Goal: Answer question/provide support

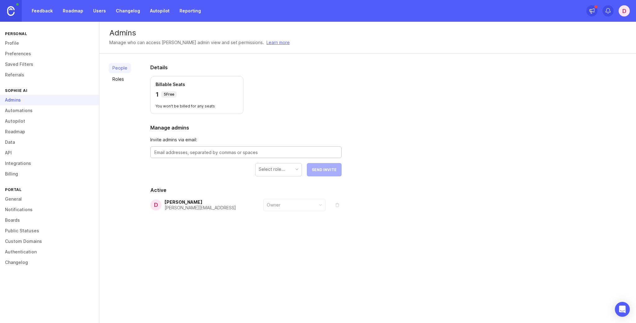
click at [189, 151] on textarea at bounding box center [245, 152] width 183 height 7
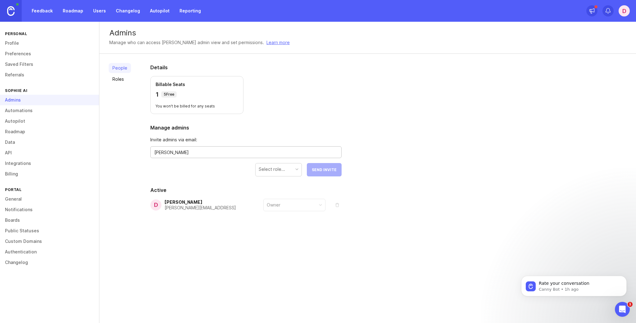
type textarea "J"
paste textarea "@[URL]"
type textarea "[EMAIL_ADDRESS]"
click at [291, 170] on div "Select role..." at bounding box center [278, 169] width 46 height 12
click at [324, 169] on span "Send Invite" at bounding box center [324, 169] width 25 height 5
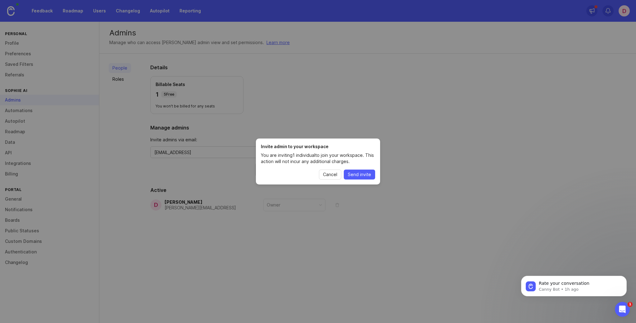
click at [353, 174] on span "Send invite" at bounding box center [359, 174] width 23 height 6
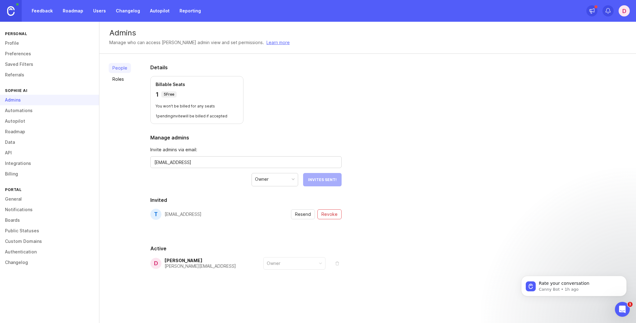
click at [182, 106] on p "You won't be billed for any seats" at bounding box center [197, 106] width 83 height 5
click at [193, 116] on p "1 pending invite will be billed if accepted" at bounding box center [197, 116] width 83 height 5
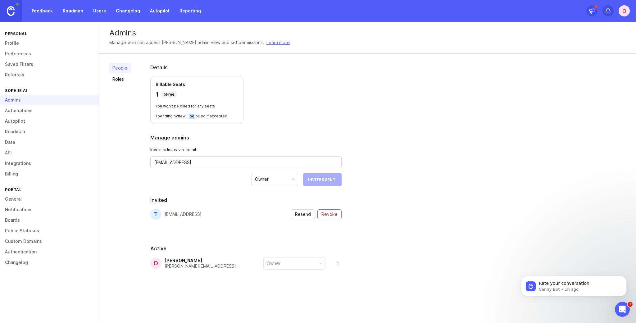
click at [193, 116] on p "1 pending invite will be billed if accepted" at bounding box center [197, 116] width 83 height 5
click at [181, 116] on p "1 pending invite will be billed if accepted" at bounding box center [197, 116] width 83 height 5
click at [43, 14] on link "Feedback" at bounding box center [42, 10] width 29 height 11
click at [104, 11] on link "Users" at bounding box center [99, 10] width 20 height 11
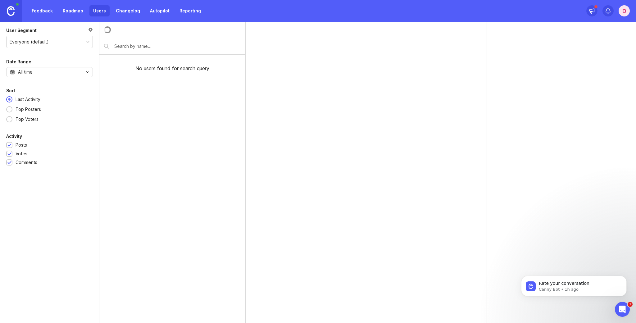
click at [41, 10] on link "Feedback" at bounding box center [42, 10] width 29 height 11
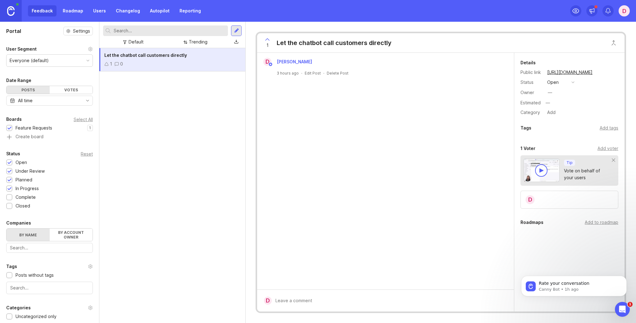
click at [103, 9] on link "Users" at bounding box center [99, 10] width 20 height 11
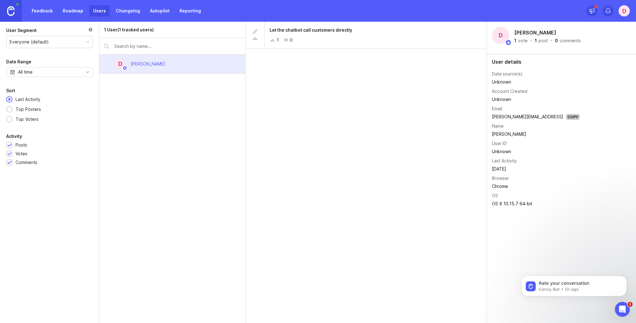
click at [625, 11] on div "D" at bounding box center [623, 10] width 11 height 11
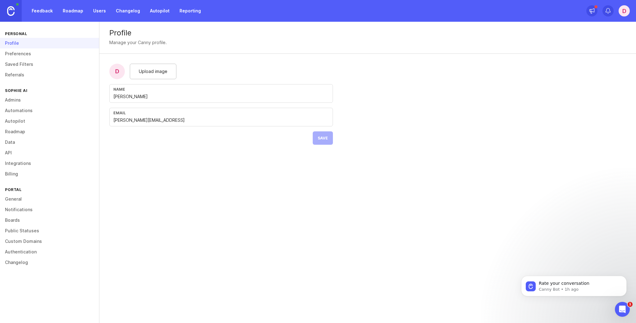
click at [17, 99] on link "Admins" at bounding box center [49, 100] width 99 height 11
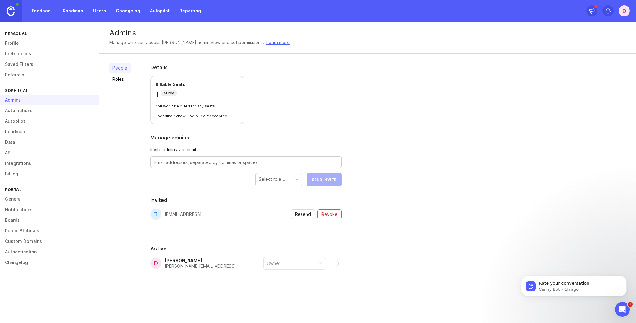
click at [17, 111] on link "Automations" at bounding box center [49, 110] width 99 height 11
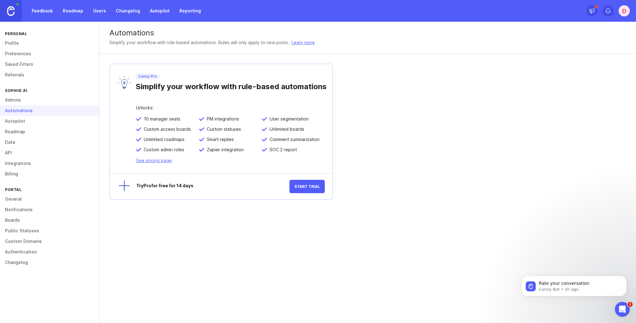
click at [16, 197] on link "General" at bounding box center [49, 199] width 99 height 11
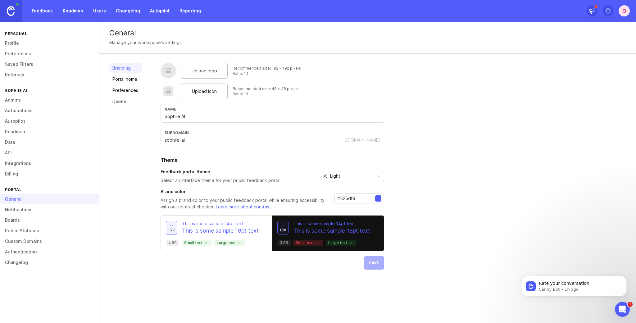
click at [23, 250] on link "Authentication" at bounding box center [49, 251] width 99 height 11
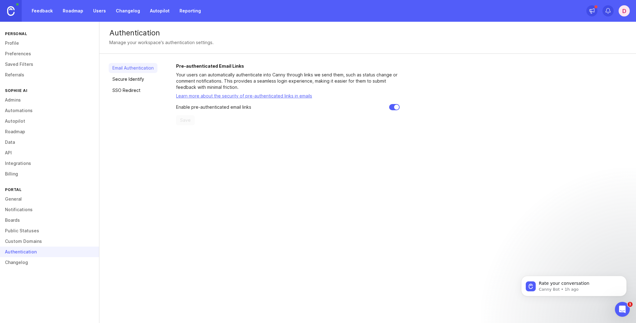
click at [137, 79] on link "Secure Identify" at bounding box center [133, 79] width 49 height 10
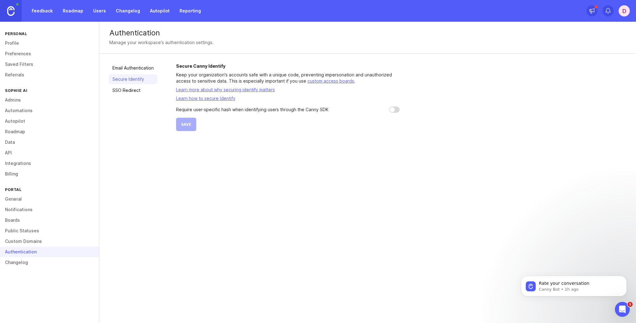
click at [140, 94] on link "SSO Redirect" at bounding box center [133, 90] width 49 height 10
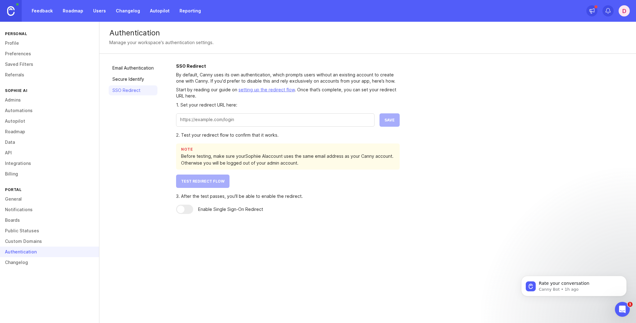
click at [136, 80] on link "Secure Identify" at bounding box center [133, 79] width 49 height 10
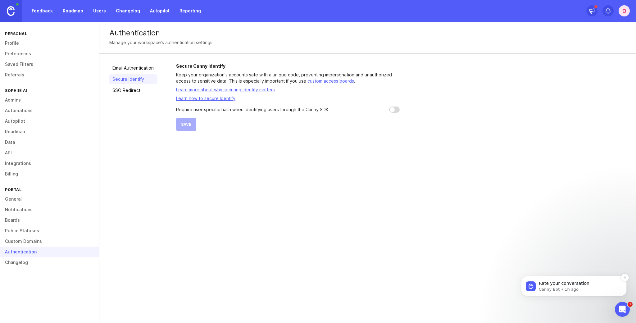
click at [586, 281] on p "Rate your conversation" at bounding box center [579, 283] width 80 height 6
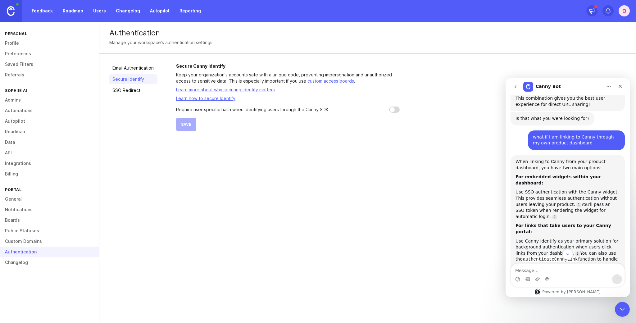
scroll to position [391, 0]
click at [284, 141] on div "Authentication Manage your workspace's authentication settings. Email Authentic…" at bounding box center [367, 172] width 536 height 301
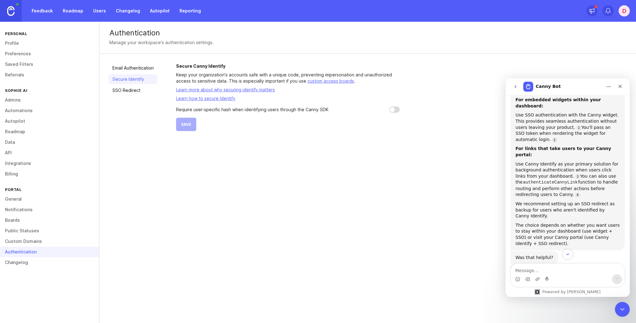
scroll to position [469, 0]
click at [13, 196] on link "General" at bounding box center [49, 199] width 99 height 11
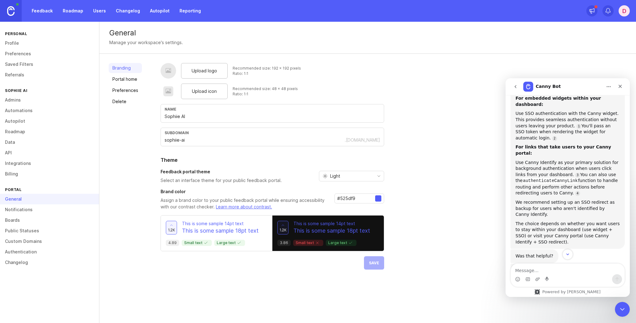
click at [131, 88] on link "Preferences" at bounding box center [125, 90] width 33 height 10
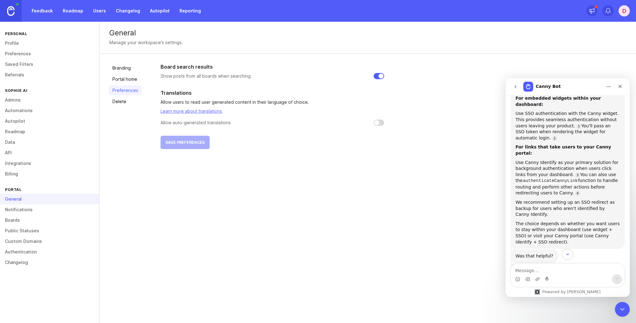
click at [18, 215] on link "Boards" at bounding box center [49, 220] width 99 height 11
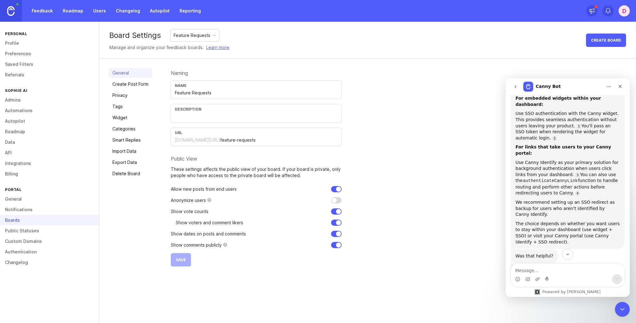
click at [16, 232] on link "Public Statuses" at bounding box center [49, 230] width 99 height 11
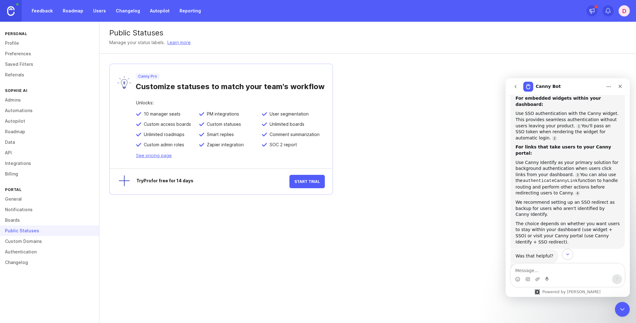
click at [20, 242] on link "Custom Domains" at bounding box center [49, 241] width 99 height 11
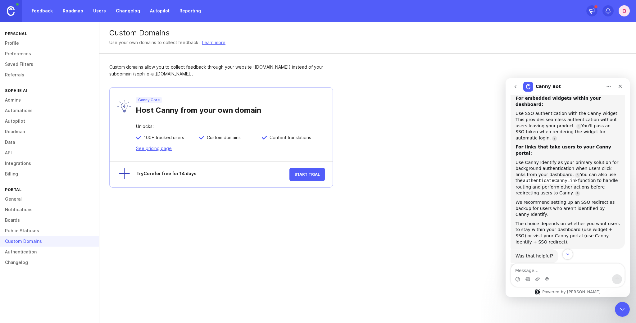
click at [20, 228] on link "Public Statuses" at bounding box center [49, 230] width 99 height 11
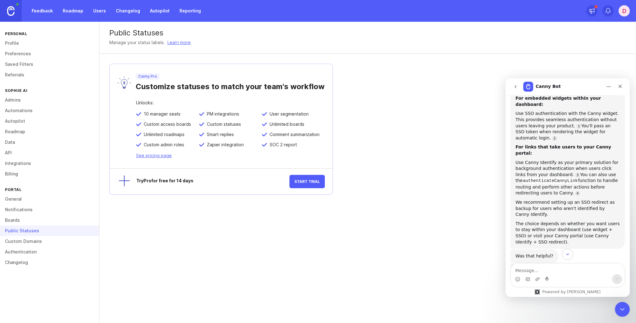
click at [17, 40] on link "Profile" at bounding box center [49, 43] width 99 height 11
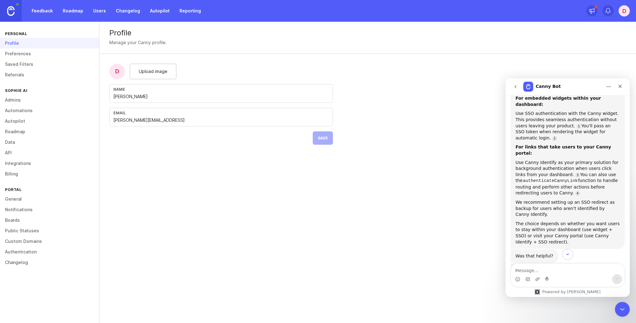
click at [16, 100] on link "Admins" at bounding box center [49, 100] width 99 height 11
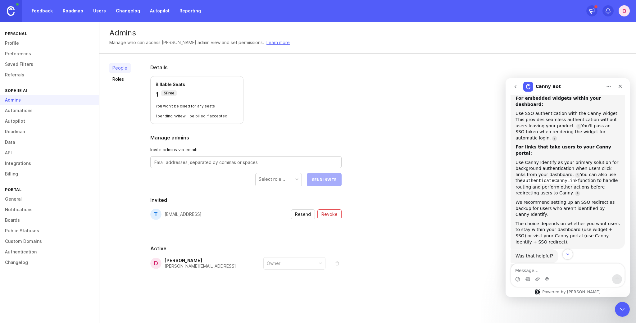
click at [20, 110] on link "Automations" at bounding box center [49, 110] width 99 height 11
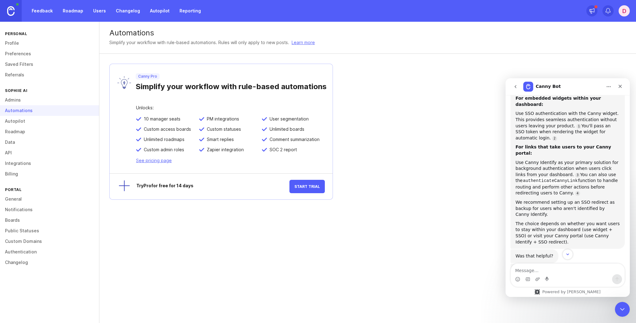
click at [21, 107] on div "Automations" at bounding box center [49, 110] width 99 height 11
click at [21, 120] on link "Autopilot" at bounding box center [49, 121] width 99 height 11
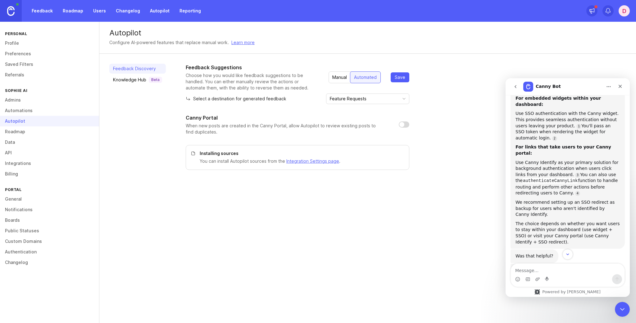
click at [18, 132] on link "Roadmap" at bounding box center [49, 131] width 99 height 11
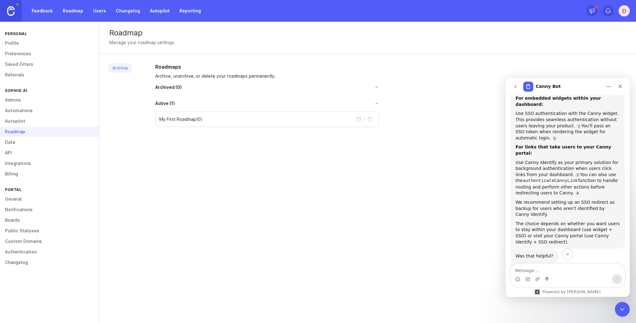
click at [17, 142] on link "Data" at bounding box center [49, 142] width 99 height 11
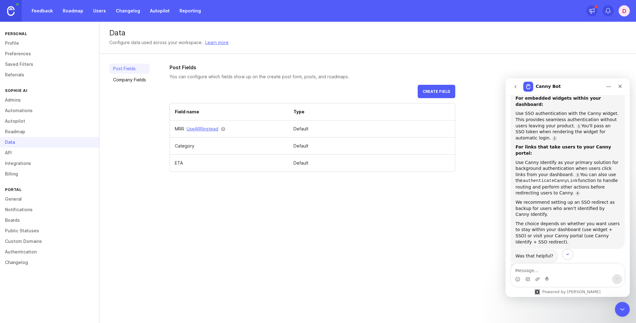
click at [20, 151] on link "API" at bounding box center [49, 152] width 99 height 11
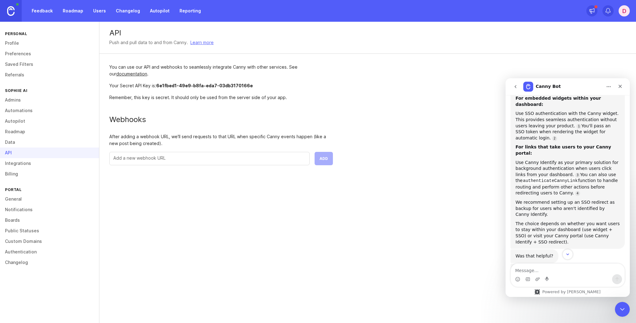
click at [21, 162] on link "Integrations" at bounding box center [49, 163] width 99 height 11
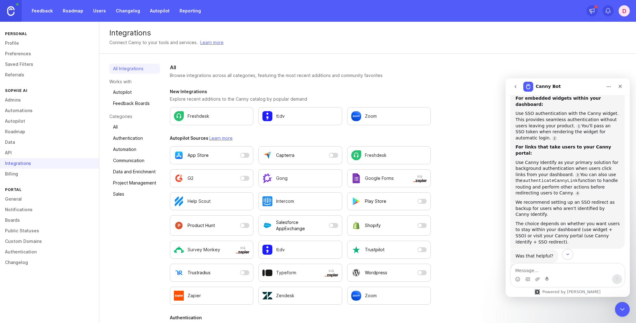
click at [22, 174] on link "Billing" at bounding box center [49, 174] width 99 height 11
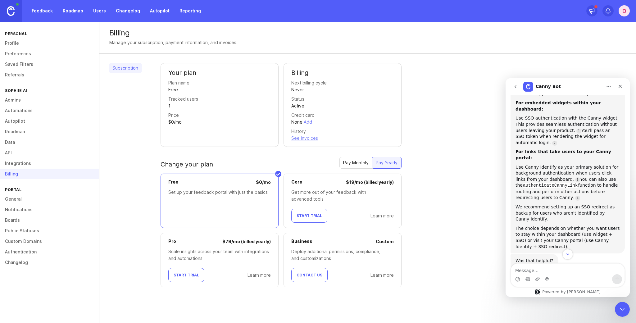
scroll to position [465, 0]
click at [545, 271] on textarea "Message…" at bounding box center [568, 269] width 114 height 11
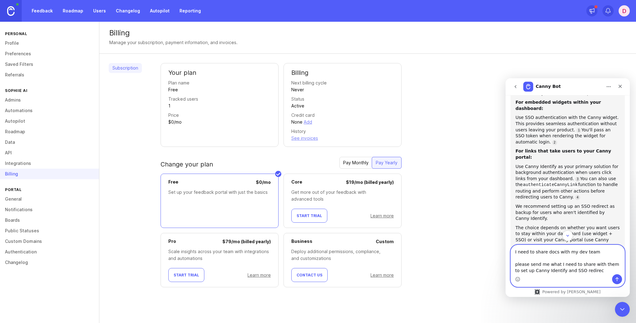
type textarea "I need to share docs with my dev team please send me what I need to share with …"
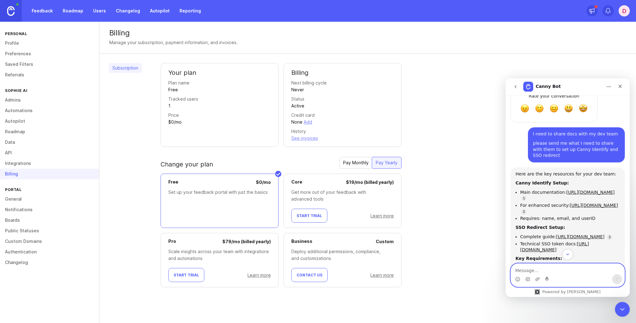
scroll to position [795, 0]
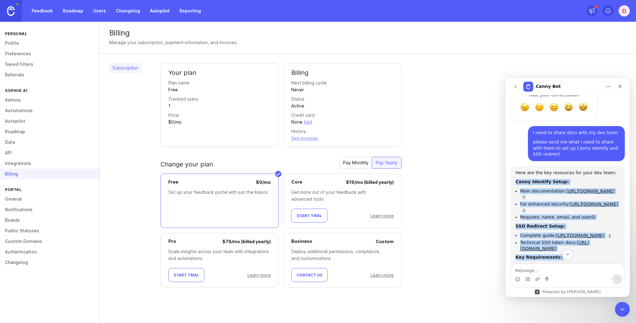
drag, startPoint x: 515, startPoint y: 120, endPoint x: 582, endPoint y: 227, distance: 125.8
click at [582, 227] on div "Here are the key resources for your dev team: Canny Identify Setup: Main docume…" at bounding box center [567, 240] width 104 height 141
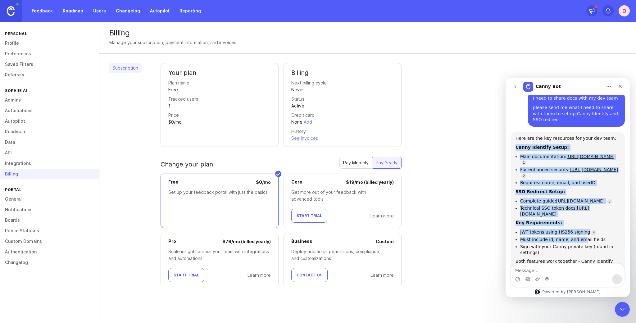
scroll to position [831, 0]
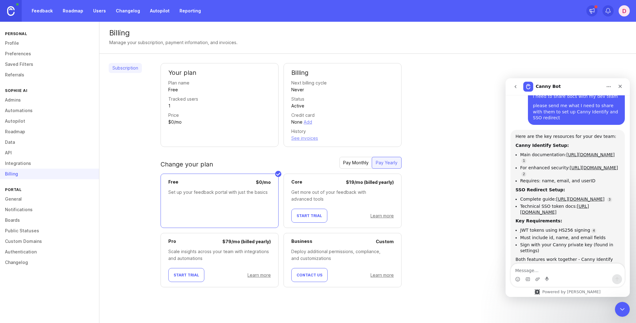
click at [581, 256] on div "Both features work together - Canny Identify for background authentication and …" at bounding box center [567, 265] width 104 height 18
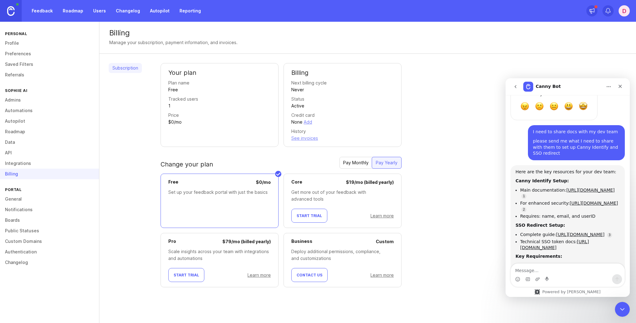
scroll to position [788, 0]
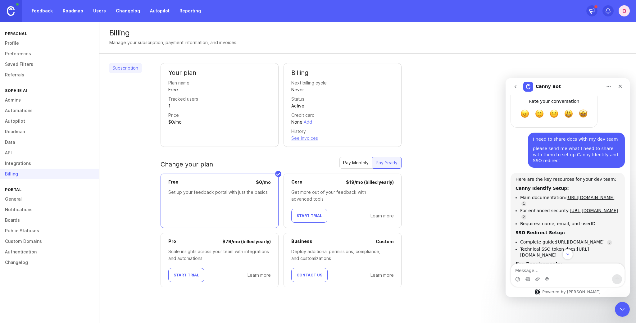
drag, startPoint x: 615, startPoint y: 206, endPoint x: 512, endPoint y: 128, distance: 129.3
click at [512, 173] on div "Here are the key resources for your dev team: Canny Identify Setup: Main docume…" at bounding box center [567, 247] width 114 height 149
copy div "Canny Identify Setup: Main documentation: [URL][DOMAIN_NAME] For enhanced secur…"
click at [478, 142] on div "Your plan Plan name Free Tracked users 1 Price $0/mo Billing Next billing cycle…" at bounding box center [393, 180] width 466 height 234
click at [621, 86] on icon "Close" at bounding box center [619, 86] width 5 height 5
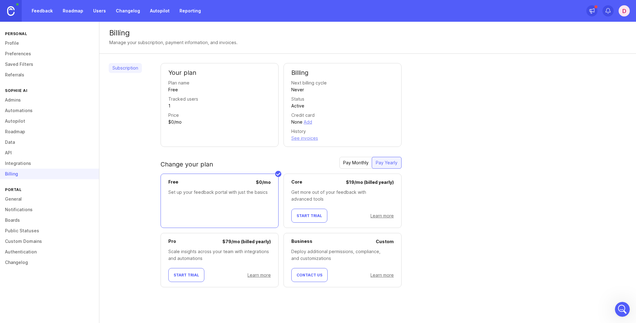
scroll to position [0, 0]
click at [495, 160] on div "Your plan Plan name Free Tracked users 1 Price $0/mo Billing Next billing cycle…" at bounding box center [393, 180] width 466 height 234
